Goal: Task Accomplishment & Management: Use online tool/utility

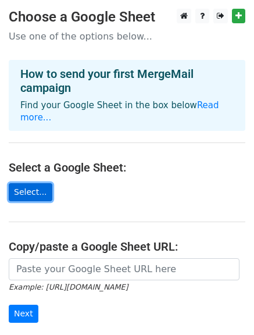
click at [23, 183] on link "Select..." at bounding box center [31, 192] width 44 height 18
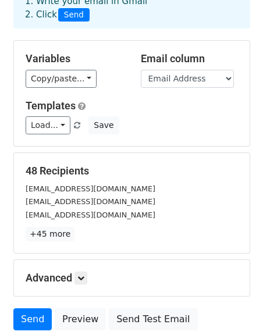
scroll to position [163, 0]
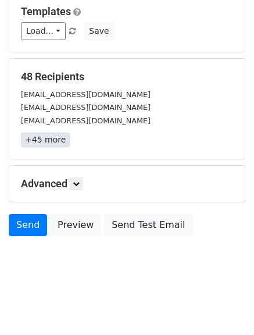
click at [37, 142] on link "+45 more" at bounding box center [45, 139] width 49 height 15
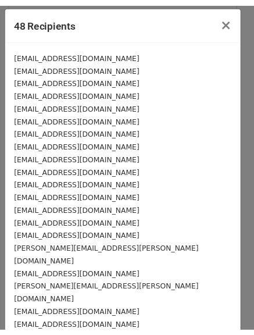
scroll to position [0, 0]
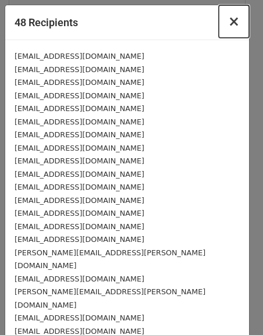
click at [223, 20] on button "×" at bounding box center [233, 21] width 30 height 33
